Goal: Task Accomplishment & Management: Complete application form

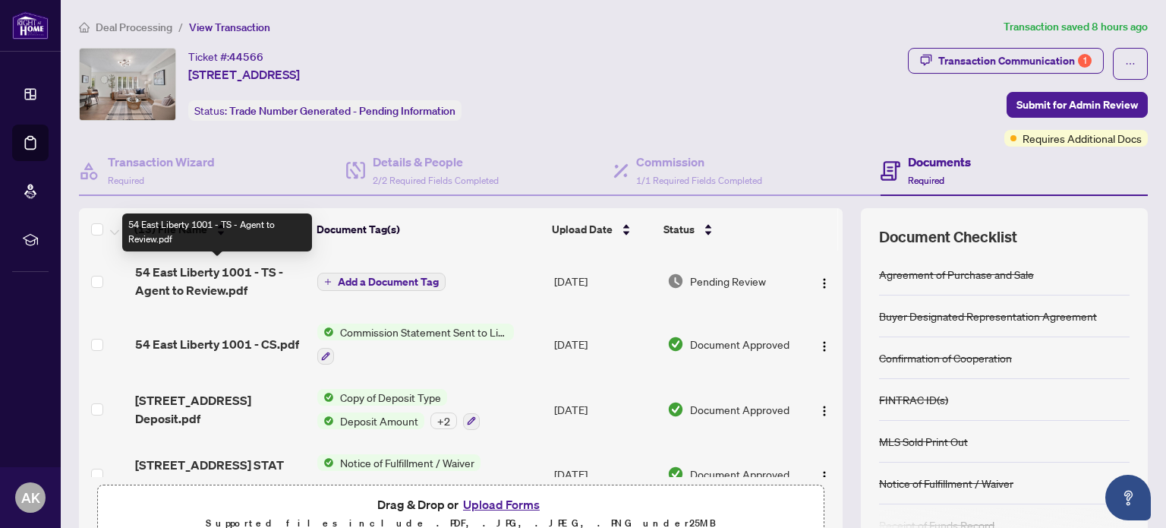
click at [188, 282] on span "54 East Liberty 1001 - TS - Agent to Review.pdf" at bounding box center [220, 281] width 171 height 36
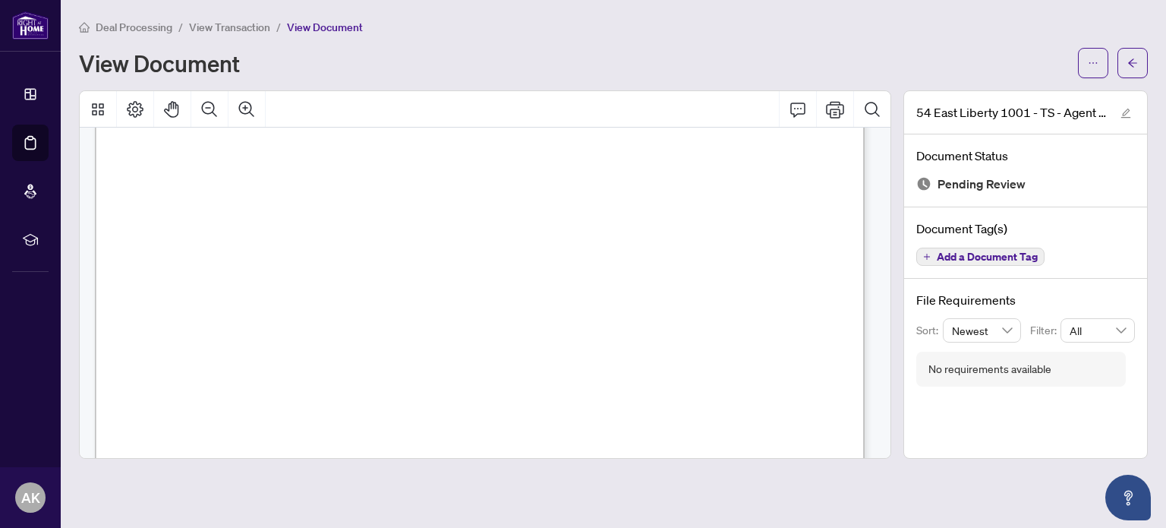
scroll to position [380, 0]
click at [1086, 68] on button "button" at bounding box center [1093, 63] width 30 height 30
click at [996, 96] on span "Download" at bounding box center [1038, 95] width 115 height 17
drag, startPoint x: 1126, startPoint y: 56, endPoint x: 897, endPoint y: 5, distance: 234.9
click at [1126, 56] on button "button" at bounding box center [1133, 63] width 30 height 30
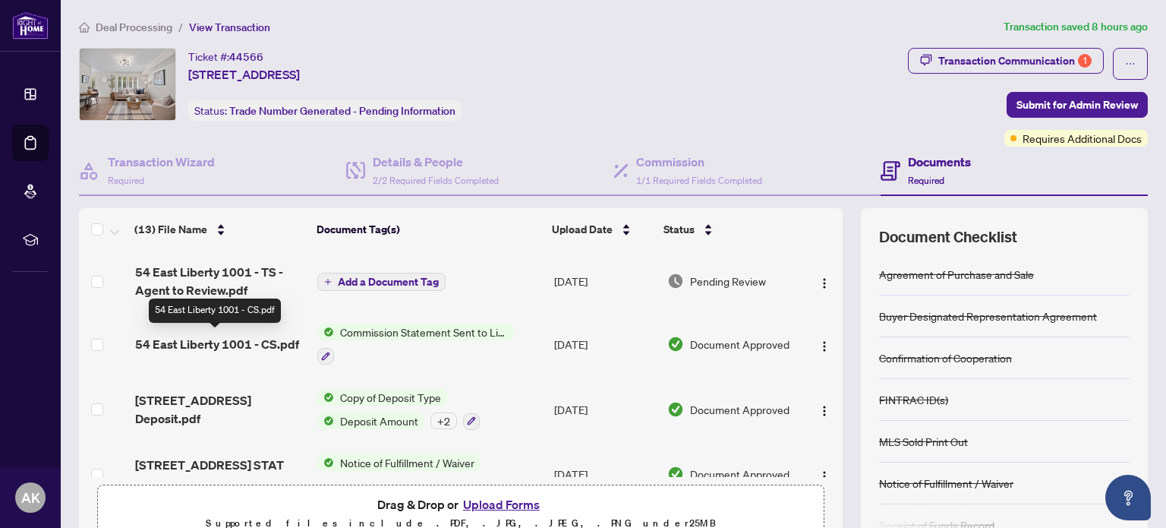
click at [243, 339] on span "54 East Liberty 1001 - CS.pdf" at bounding box center [217, 344] width 164 height 18
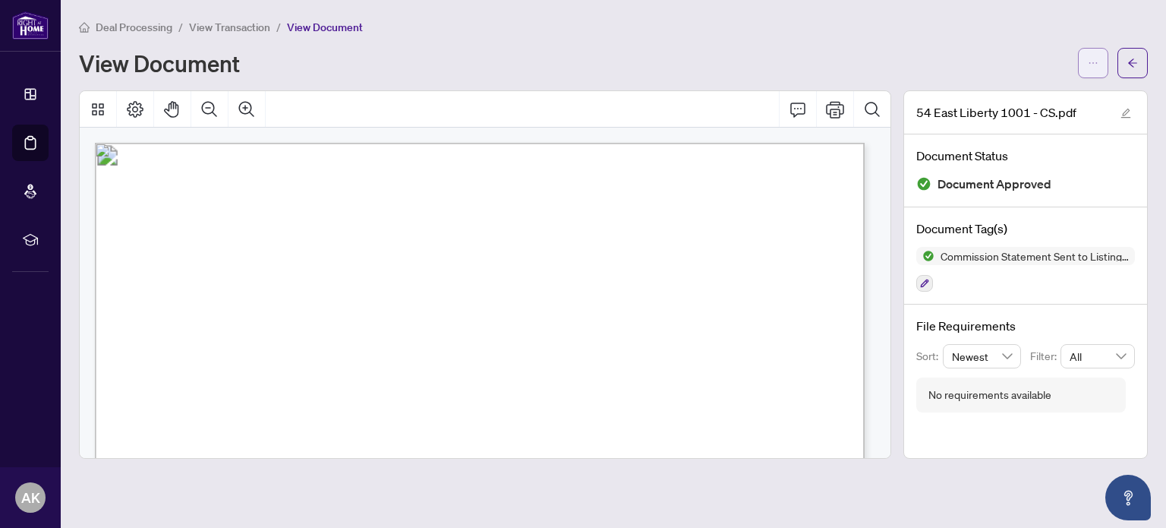
click at [1081, 60] on button "button" at bounding box center [1093, 63] width 30 height 30
click at [835, 112] on icon "Print" at bounding box center [835, 109] width 18 height 18
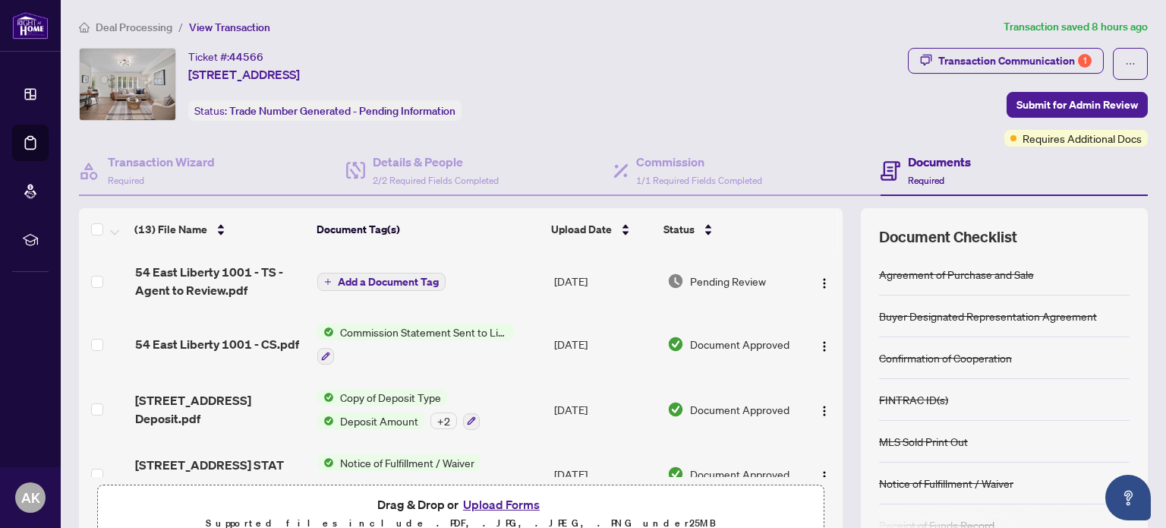
scroll to position [126, 0]
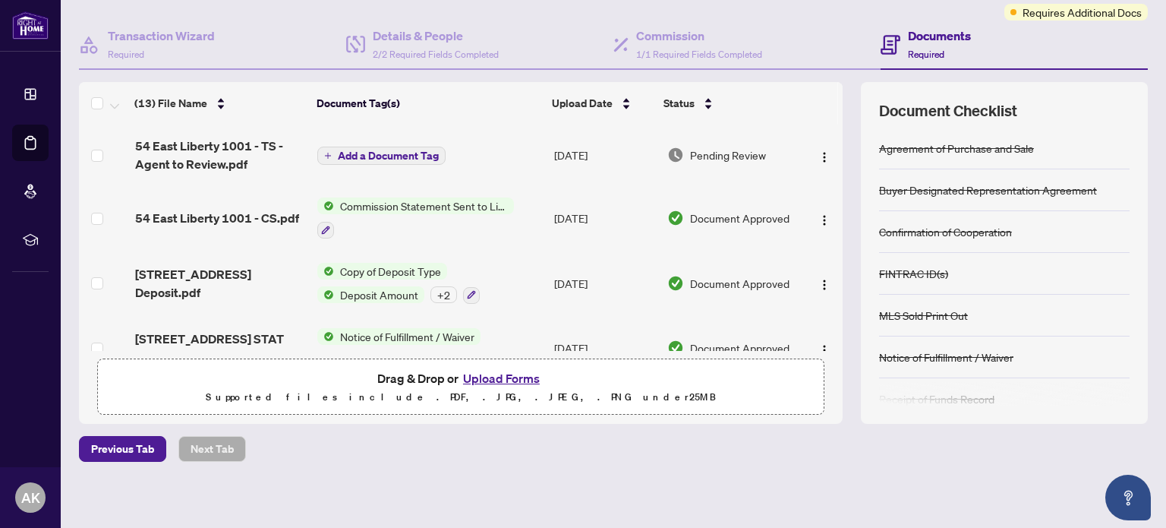
click at [470, 376] on button "Upload Forms" at bounding box center [502, 378] width 86 height 20
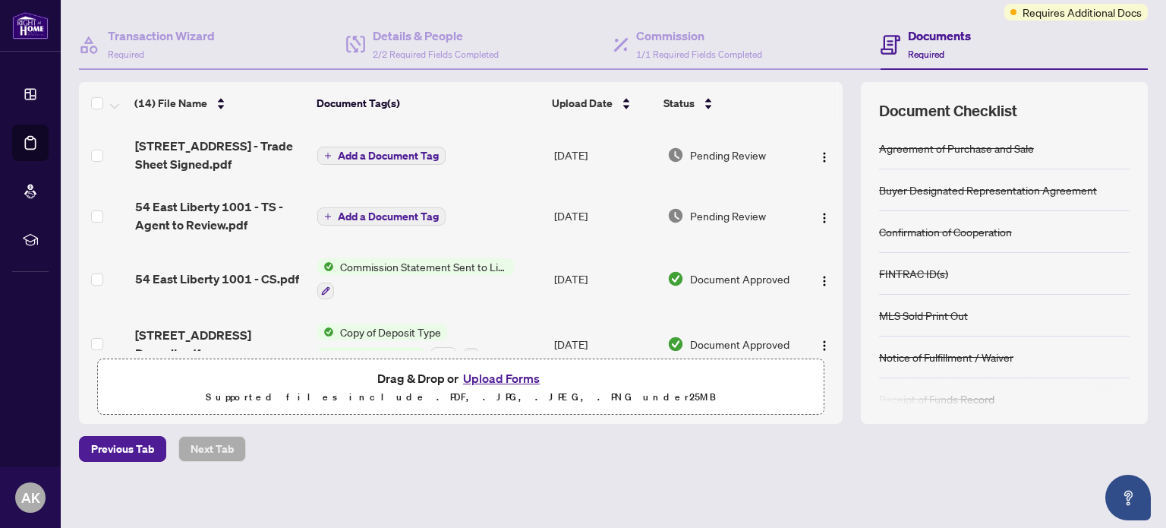
click at [359, 154] on span "Add a Document Tag" at bounding box center [388, 155] width 101 height 11
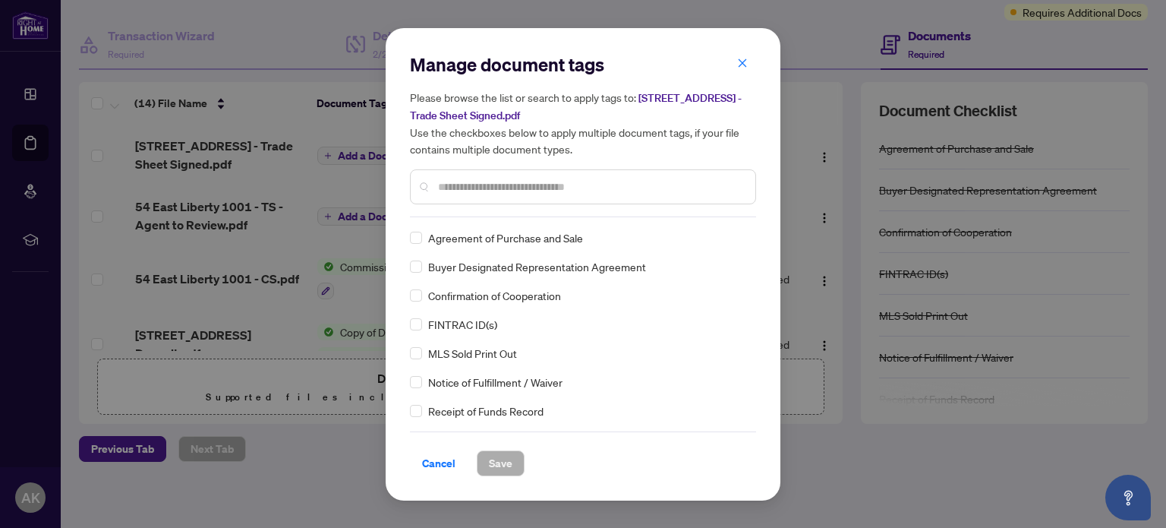
click at [497, 176] on div at bounding box center [583, 186] width 346 height 35
click at [496, 181] on input "text" at bounding box center [590, 186] width 305 height 17
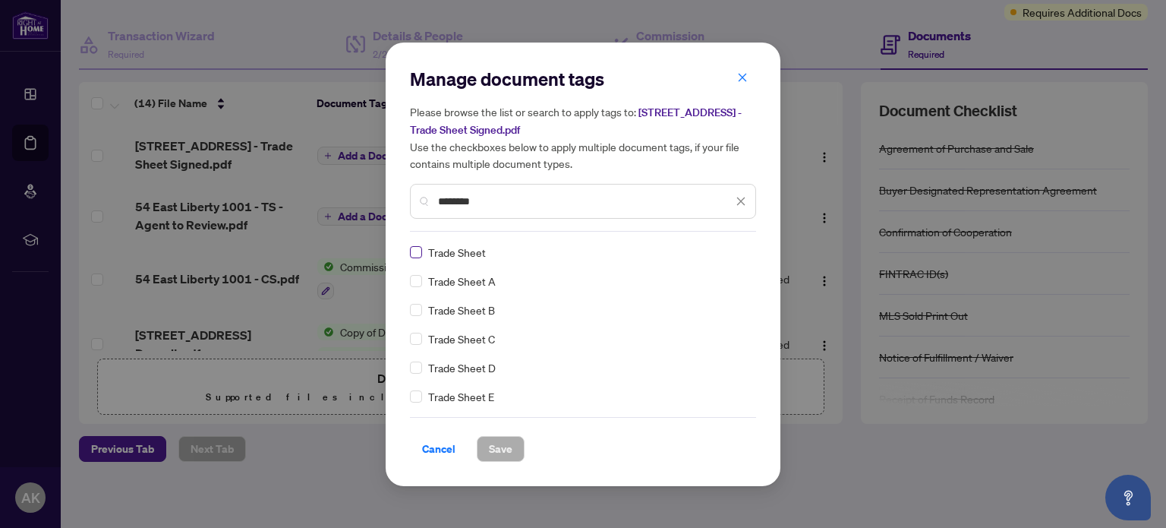
type input "********"
click at [514, 449] on button "Save" at bounding box center [501, 449] width 48 height 26
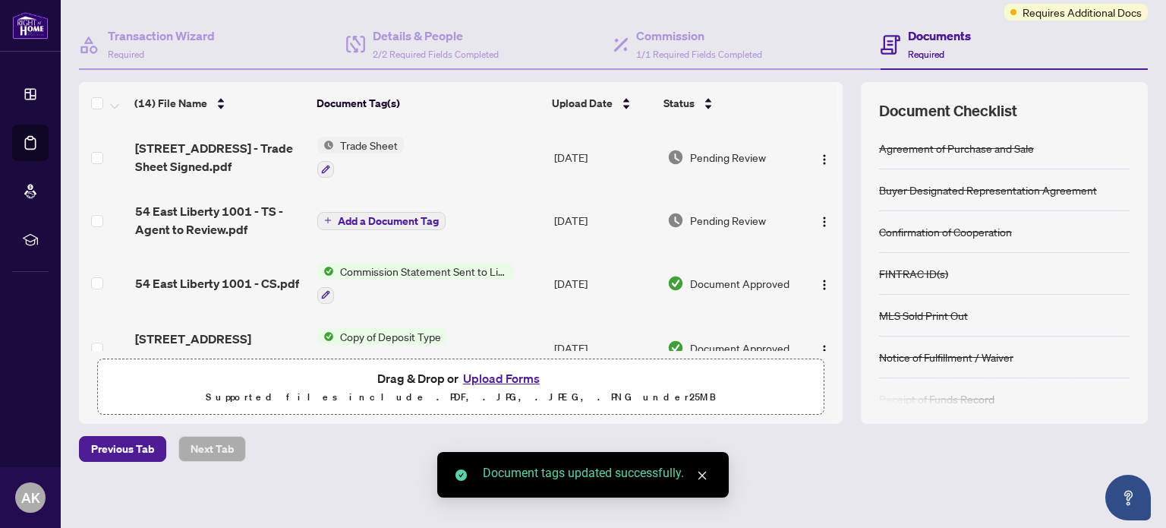
scroll to position [0, 0]
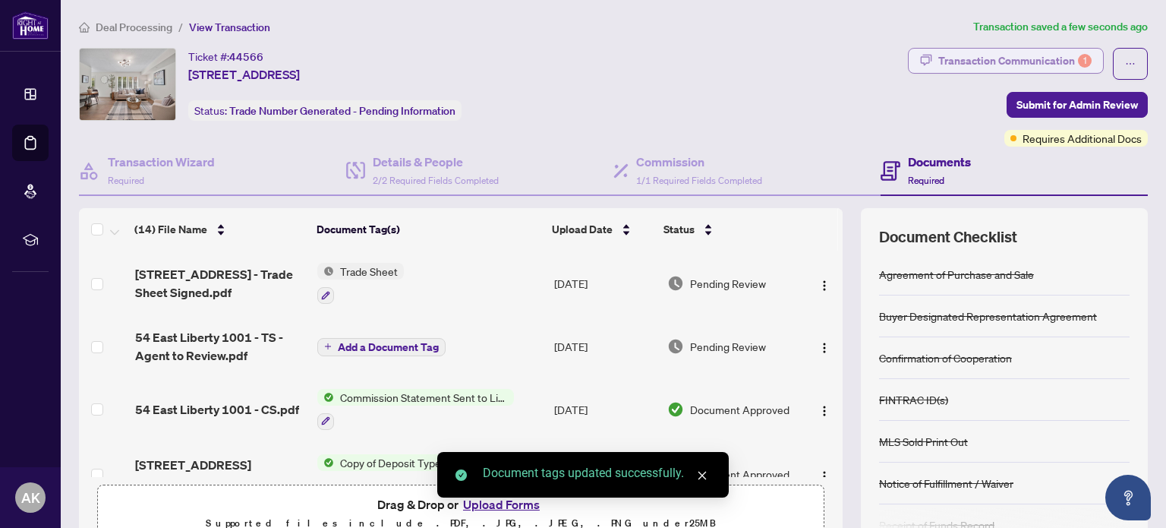
click at [1014, 62] on div "Transaction Communication 1" at bounding box center [1015, 61] width 153 height 24
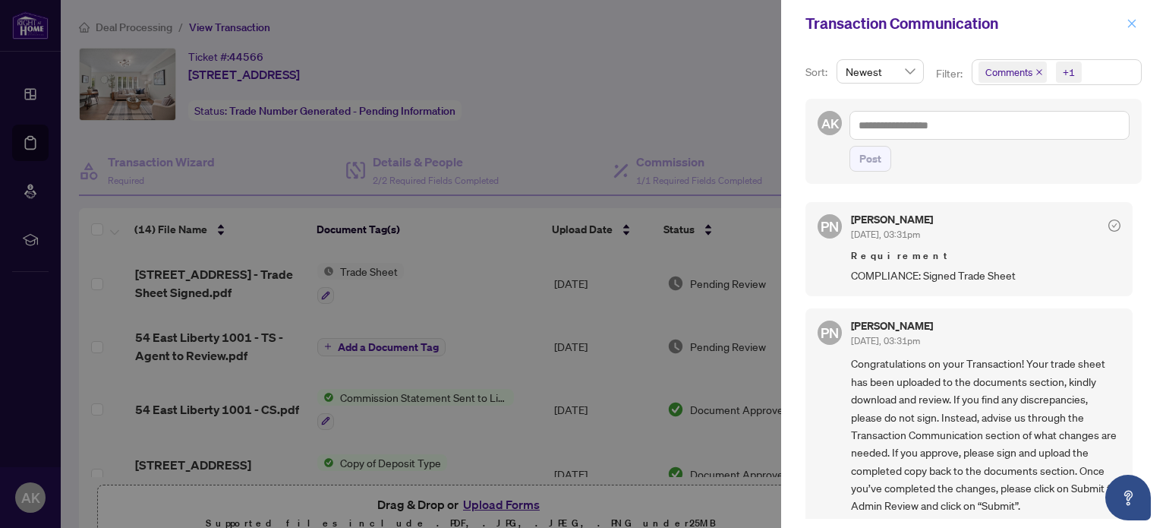
click at [1133, 22] on icon "close" at bounding box center [1132, 23] width 11 height 11
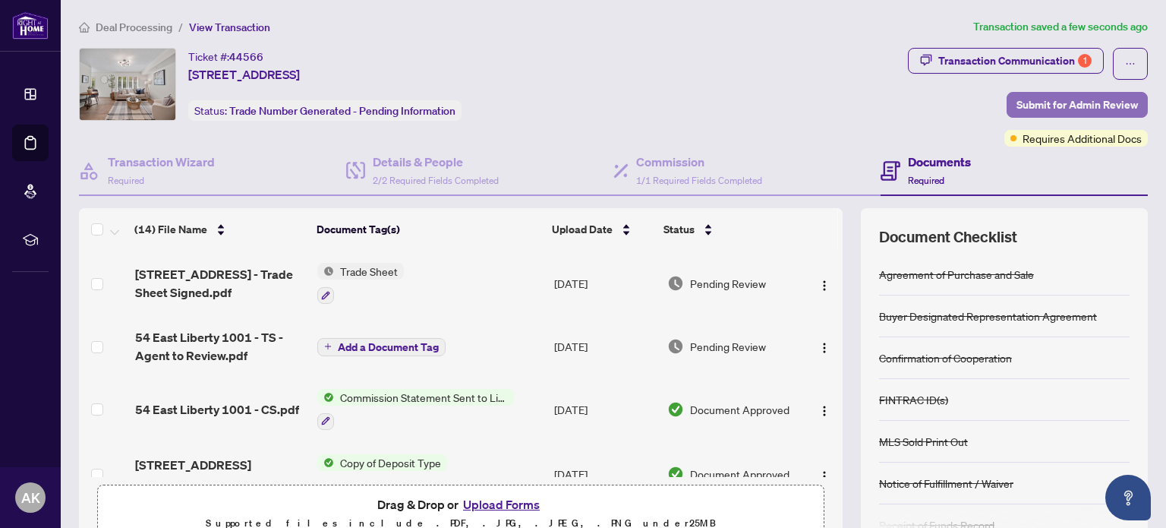
click at [1046, 103] on span "Submit for Admin Review" at bounding box center [1078, 105] width 122 height 24
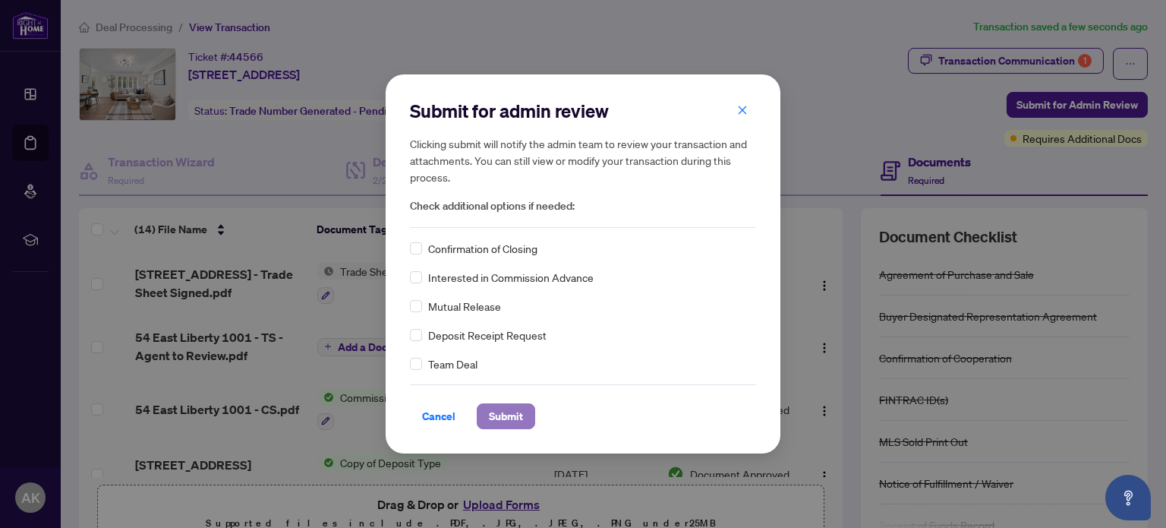
click at [516, 412] on span "Submit" at bounding box center [506, 416] width 34 height 24
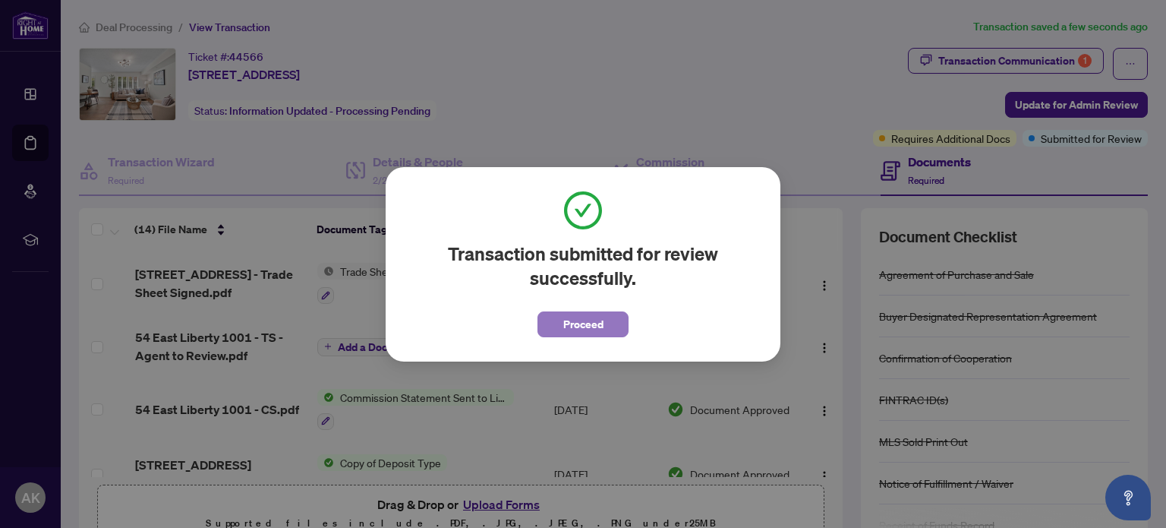
click at [593, 316] on span "Proceed" at bounding box center [583, 324] width 40 height 24
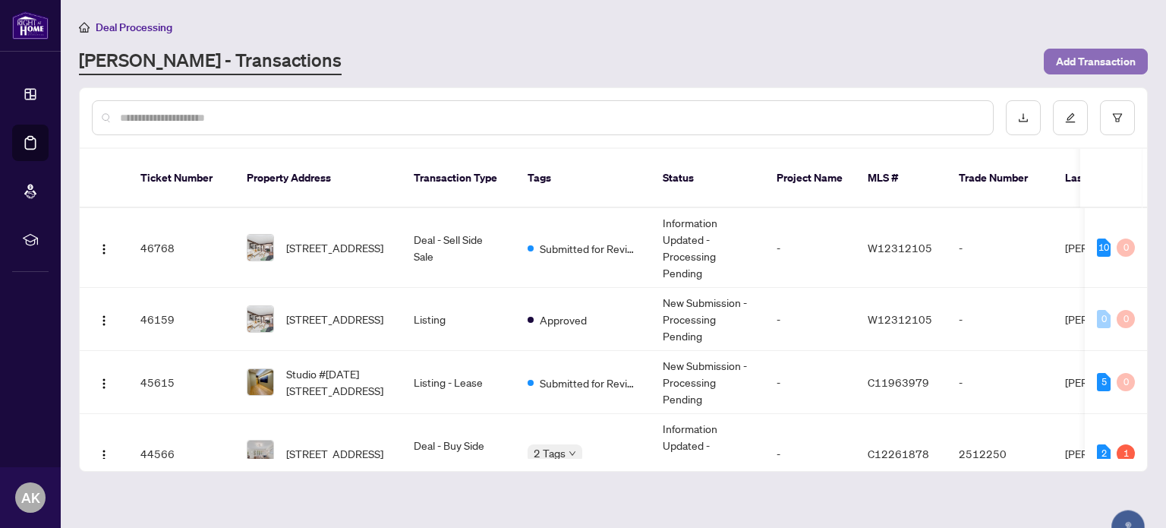
click at [1065, 58] on span "Add Transaction" at bounding box center [1096, 61] width 80 height 24
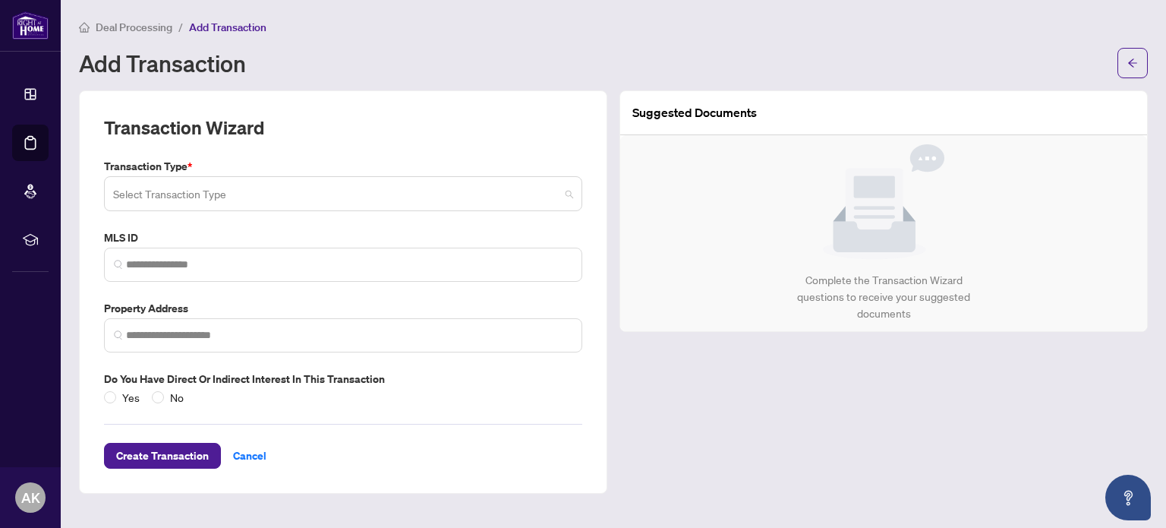
click at [215, 199] on input "search" at bounding box center [336, 195] width 447 height 33
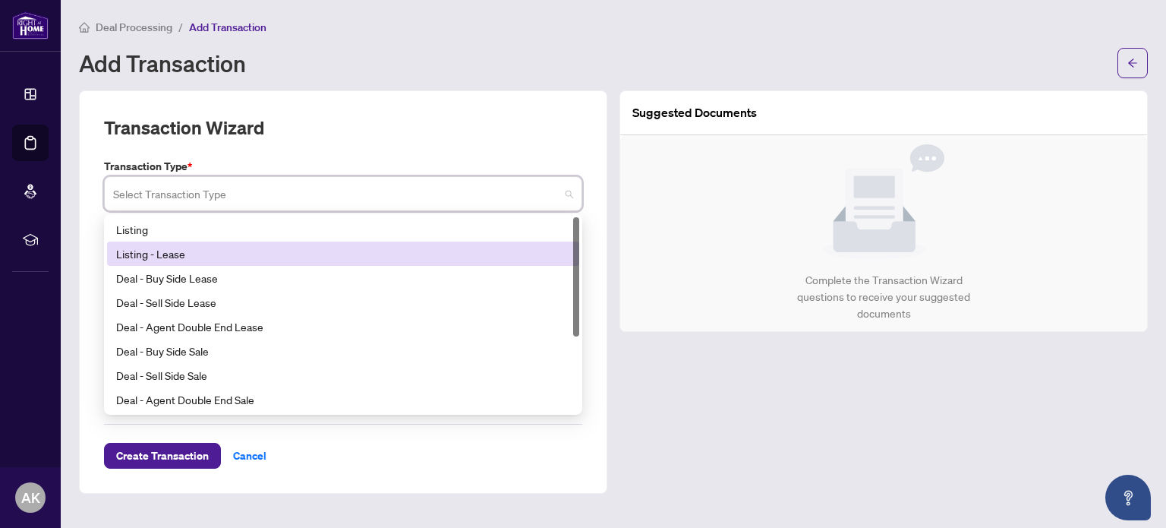
click at [210, 257] on div "Listing - Lease" at bounding box center [343, 253] width 454 height 17
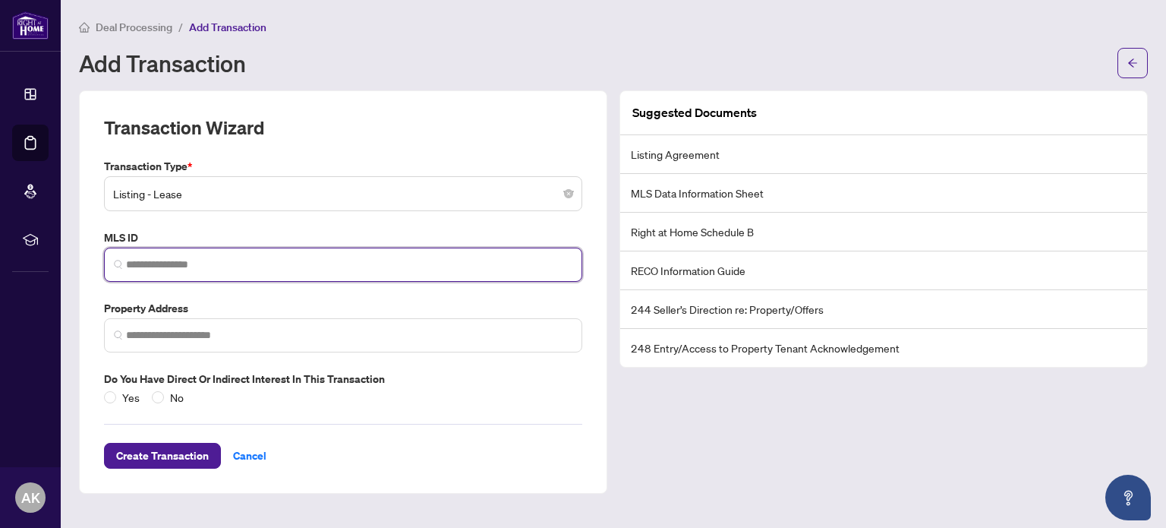
click at [210, 261] on input "search" at bounding box center [349, 265] width 447 height 16
paste input "*********"
type input "*********"
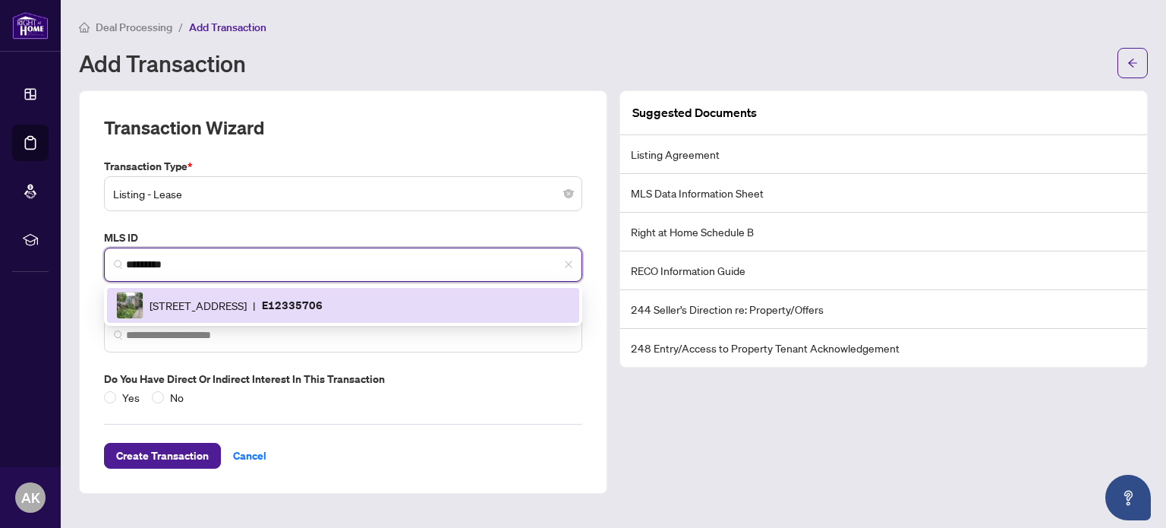
click at [247, 311] on span "24 Crewe Ave, Toronto, Ontario M4C 2J1, Canada" at bounding box center [198, 305] width 97 height 17
type input "**********"
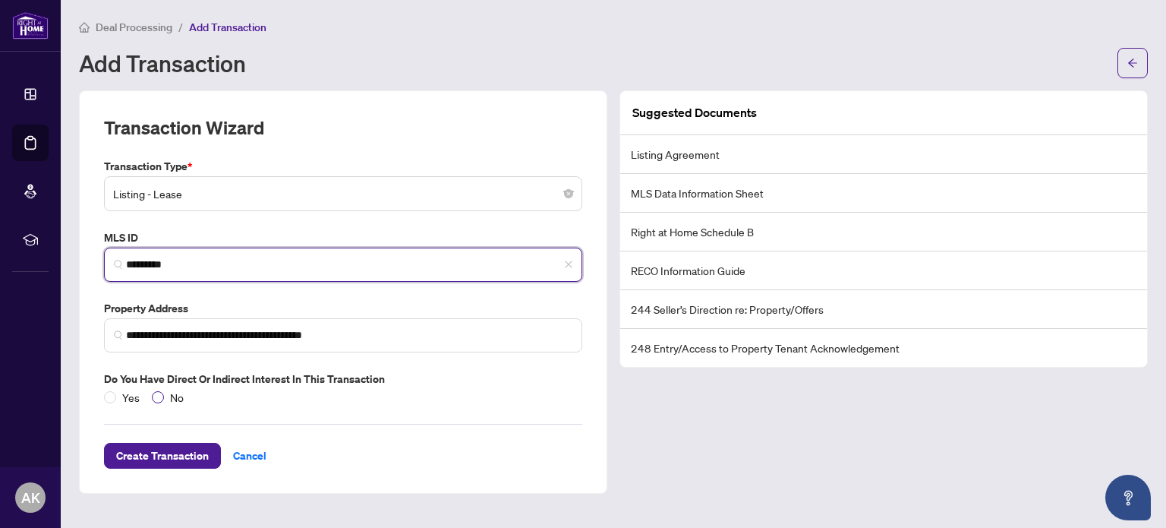
type input "*********"
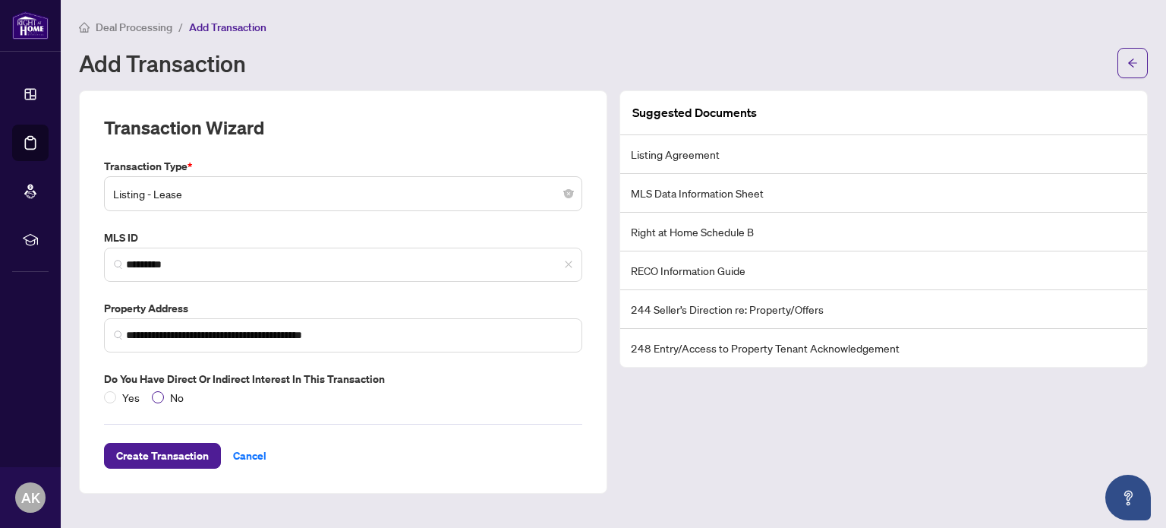
click at [167, 390] on span "No" at bounding box center [177, 397] width 26 height 17
click at [122, 458] on span "Create Transaction" at bounding box center [162, 455] width 93 height 24
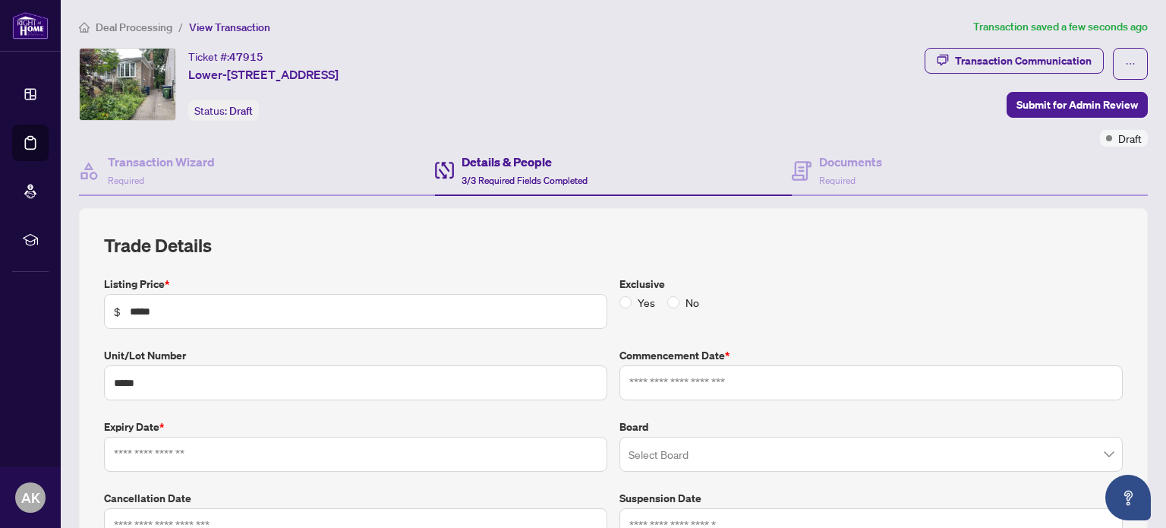
type input "**********"
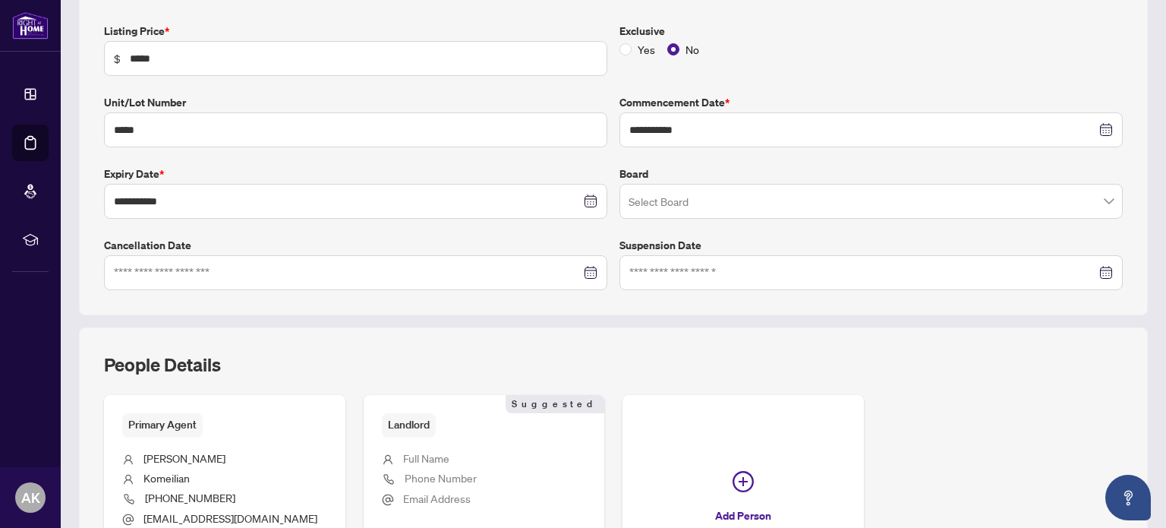
click at [765, 206] on input "search" at bounding box center [865, 203] width 472 height 33
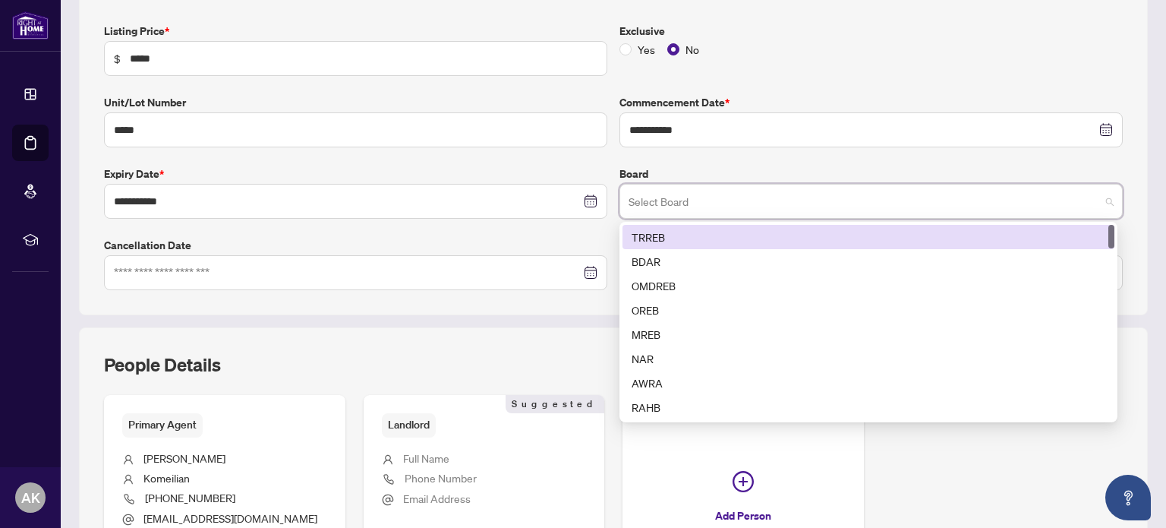
click at [721, 241] on div "TRREB" at bounding box center [869, 237] width 474 height 17
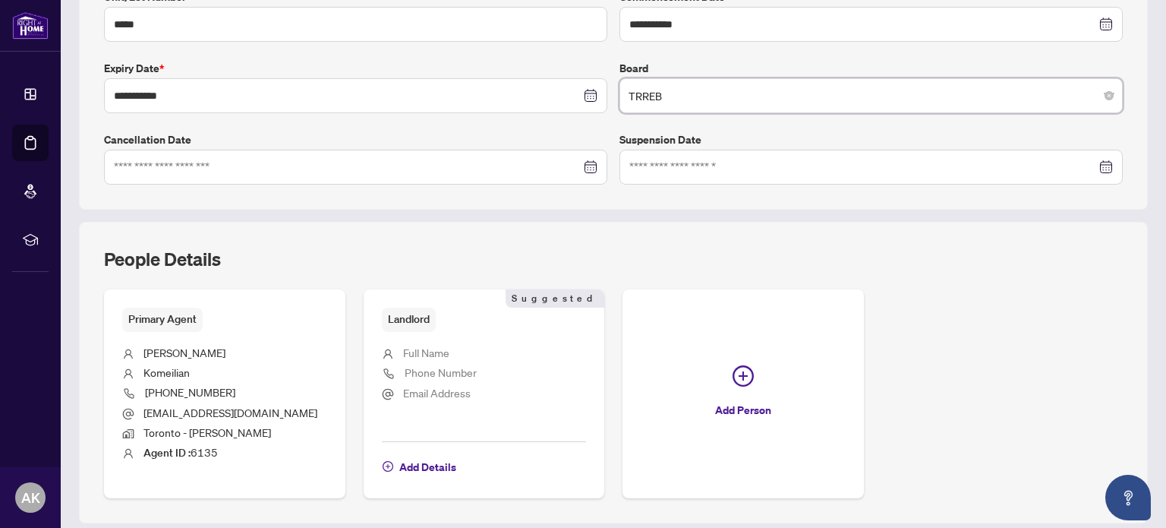
scroll to position [459, 0]
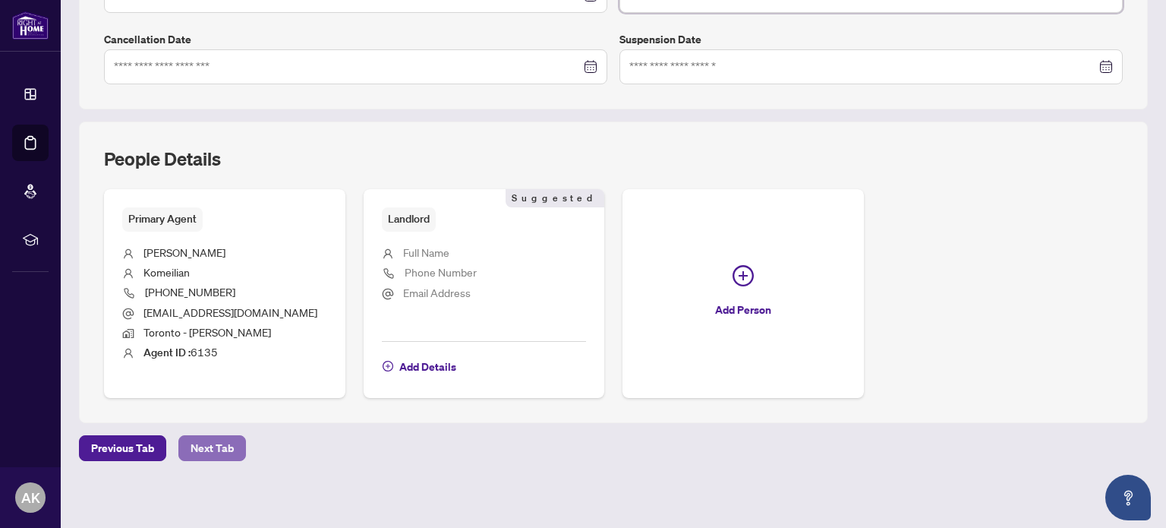
click at [200, 438] on span "Next Tab" at bounding box center [212, 448] width 43 height 24
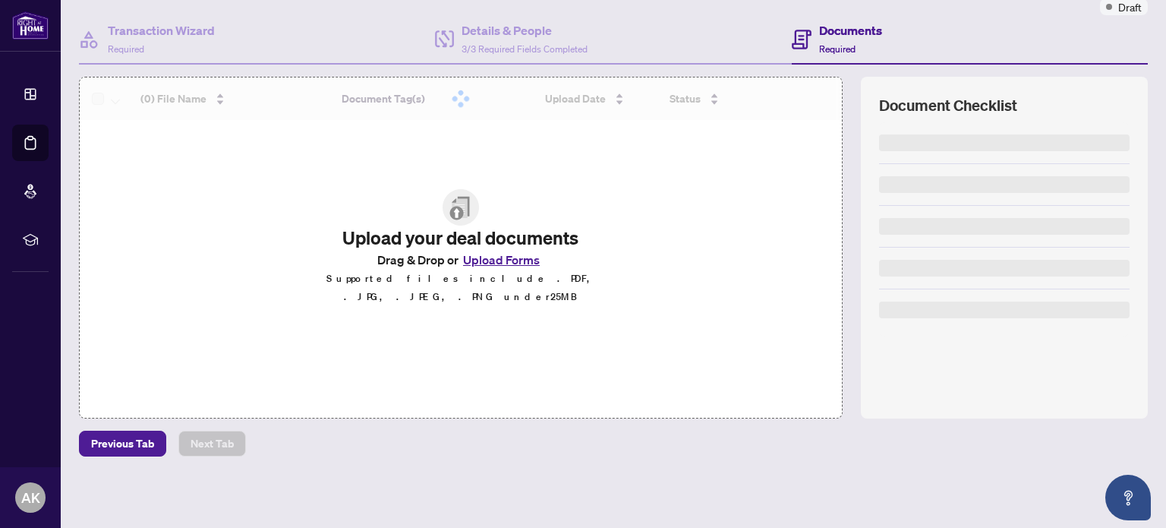
scroll to position [128, 0]
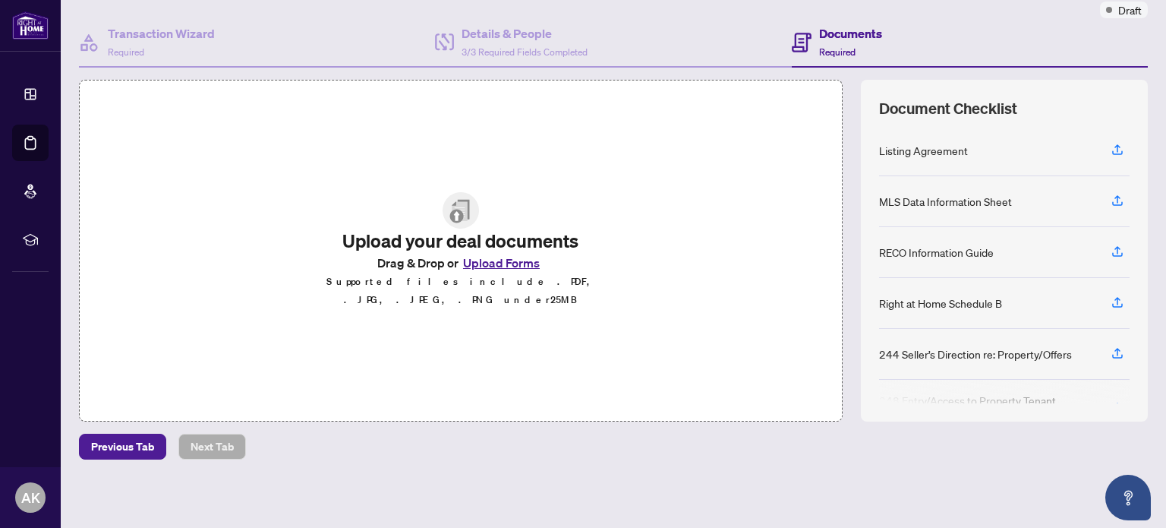
click at [923, 128] on div "Listing Agreement" at bounding box center [1004, 150] width 251 height 51
click at [898, 165] on div "Listing Agreement" at bounding box center [1004, 150] width 251 height 51
click at [898, 159] on div "Listing Agreement" at bounding box center [1004, 150] width 251 height 51
click at [898, 145] on div "Listing Agreement" at bounding box center [923, 150] width 89 height 17
click at [1117, 142] on button "button" at bounding box center [1118, 150] width 24 height 26
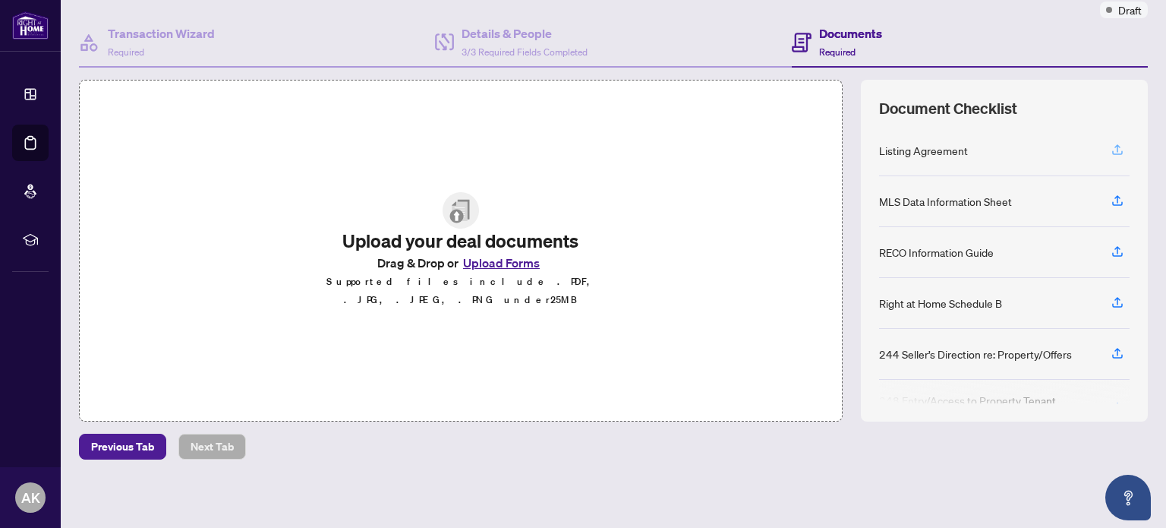
click at [1112, 151] on icon "button" at bounding box center [1117, 152] width 11 height 4
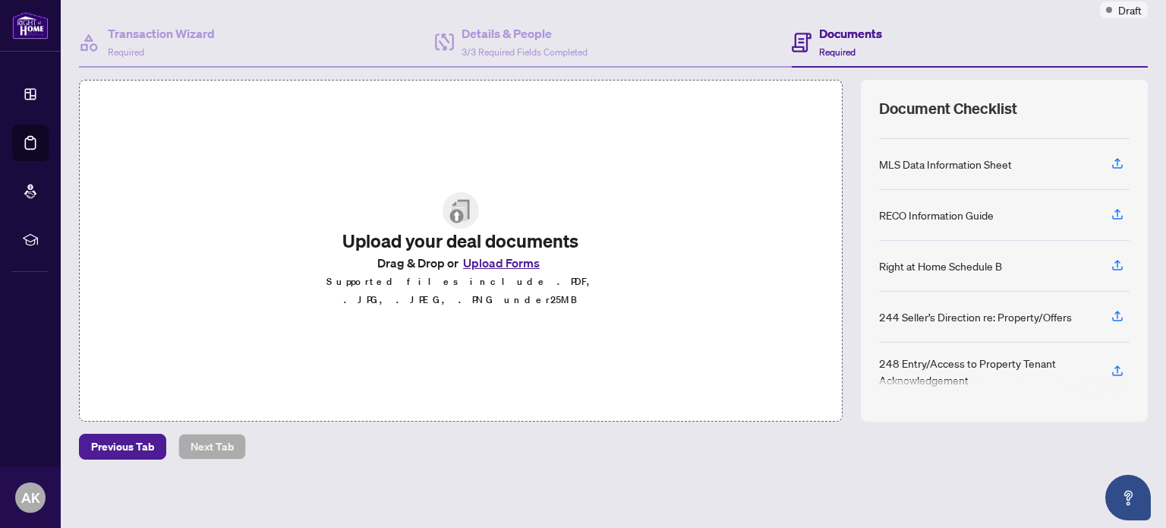
scroll to position [0, 0]
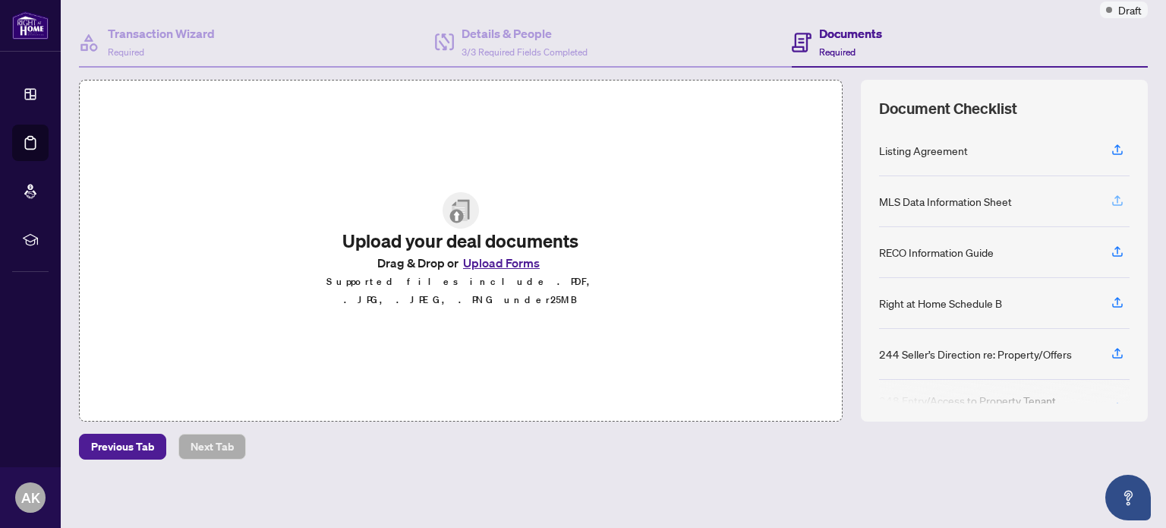
click at [1111, 200] on icon "button" at bounding box center [1118, 201] width 14 height 14
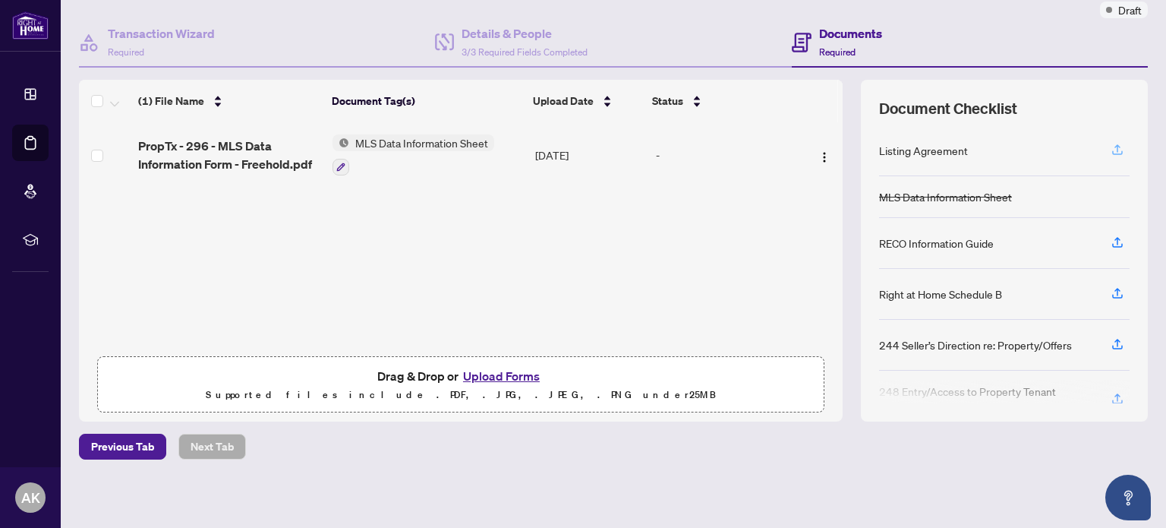
click at [1111, 145] on icon "button" at bounding box center [1118, 150] width 14 height 14
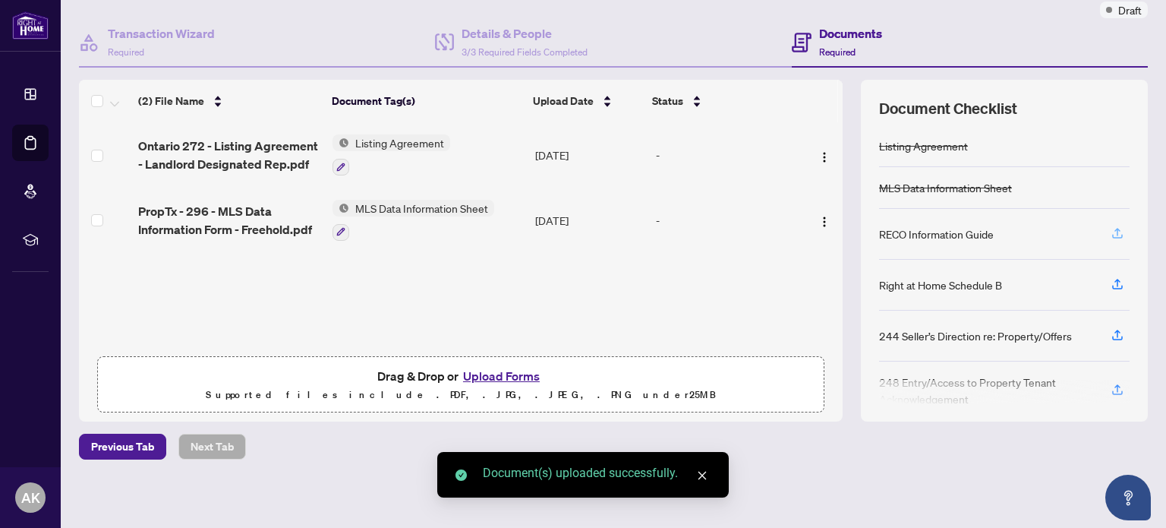
click at [1112, 234] on icon "button" at bounding box center [1117, 236] width 11 height 4
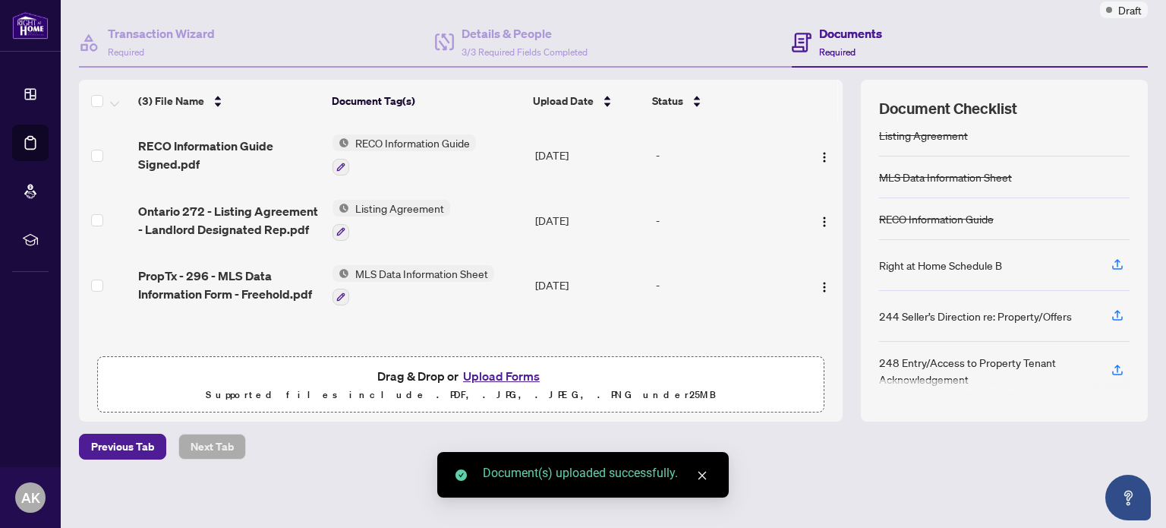
scroll to position [11, 0]
click at [1111, 365] on icon "button" at bounding box center [1118, 369] width 14 height 14
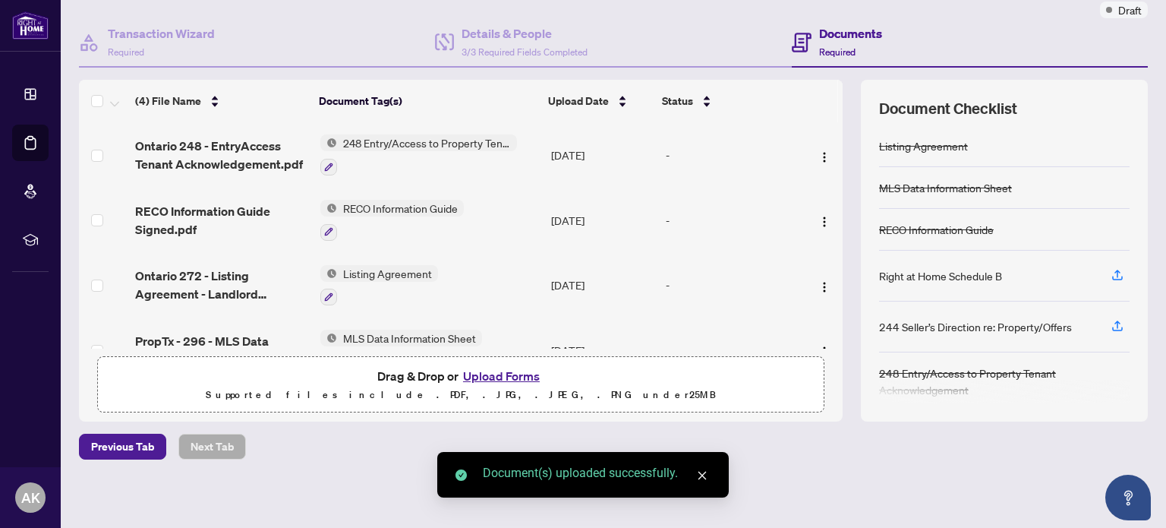
scroll to position [0, 0]
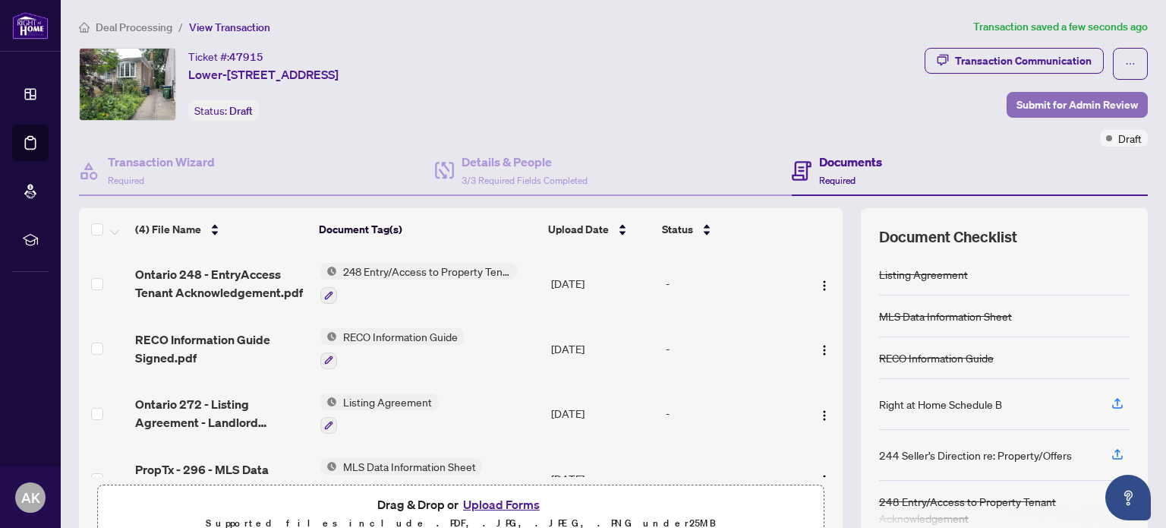
click at [1017, 103] on span "Submit for Admin Review" at bounding box center [1078, 105] width 122 height 24
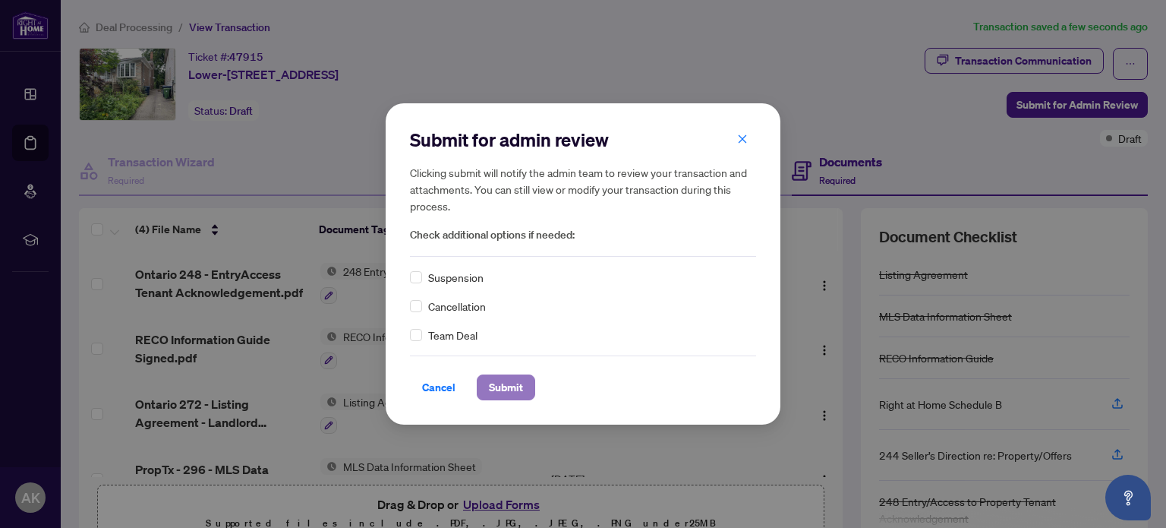
click at [525, 379] on button "Submit" at bounding box center [506, 387] width 58 height 26
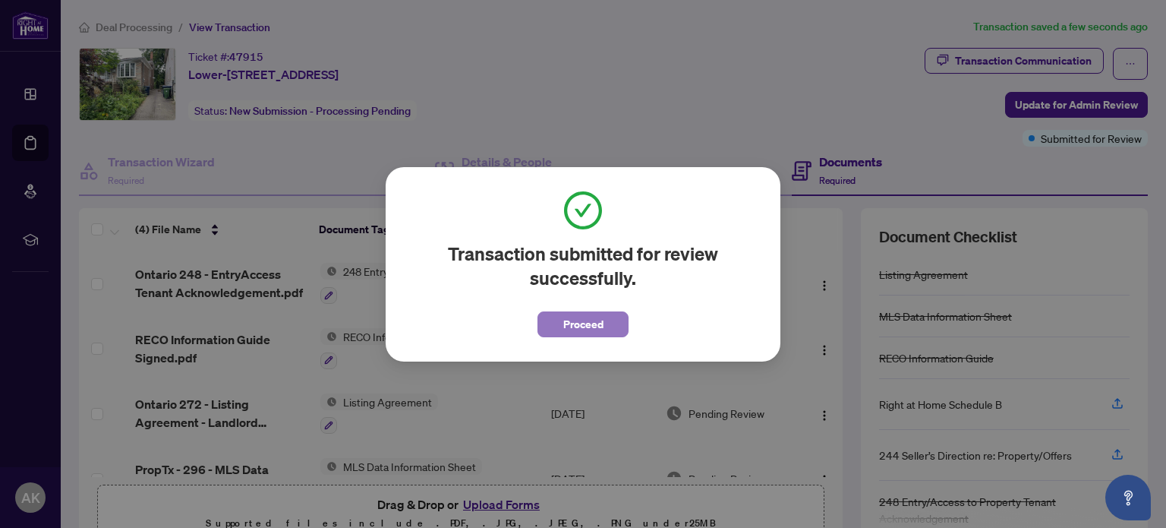
click at [597, 327] on span "Proceed" at bounding box center [583, 324] width 40 height 24
